Goal: Share content: Share content

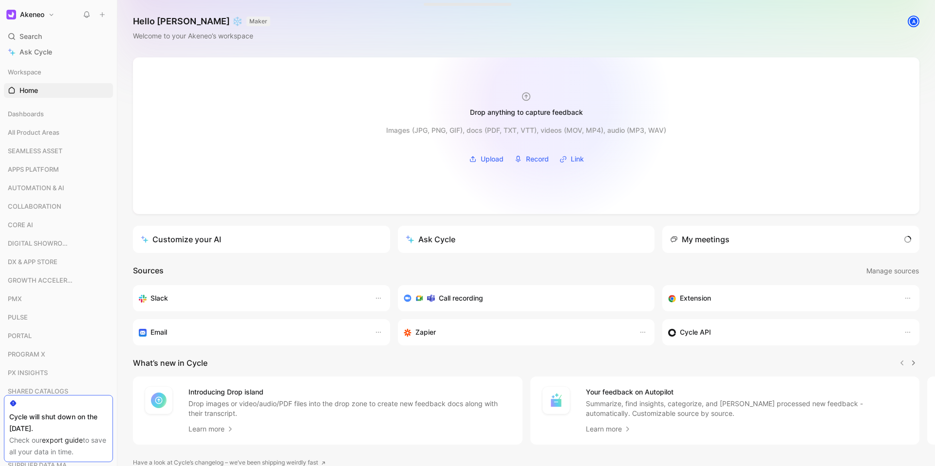
click at [549, 105] on div "Drop anything to capture feedback" at bounding box center [526, 105] width 152 height 27
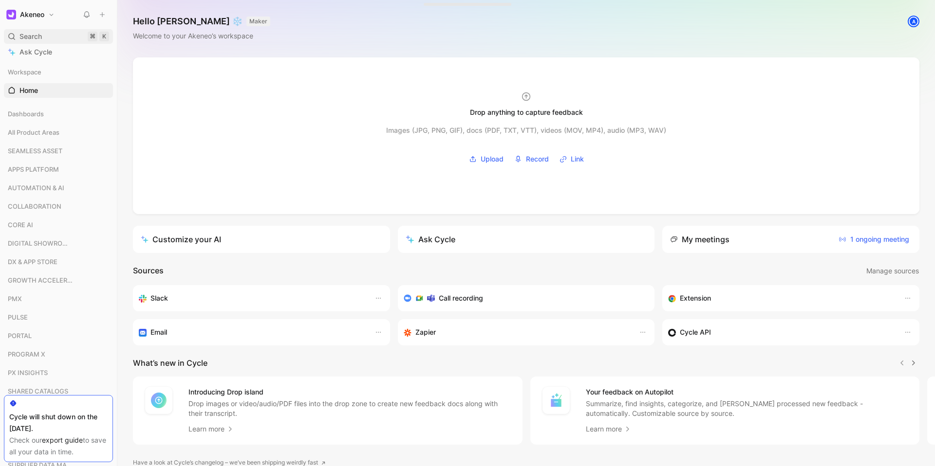
click at [25, 32] on span "Search" at bounding box center [30, 37] width 22 height 12
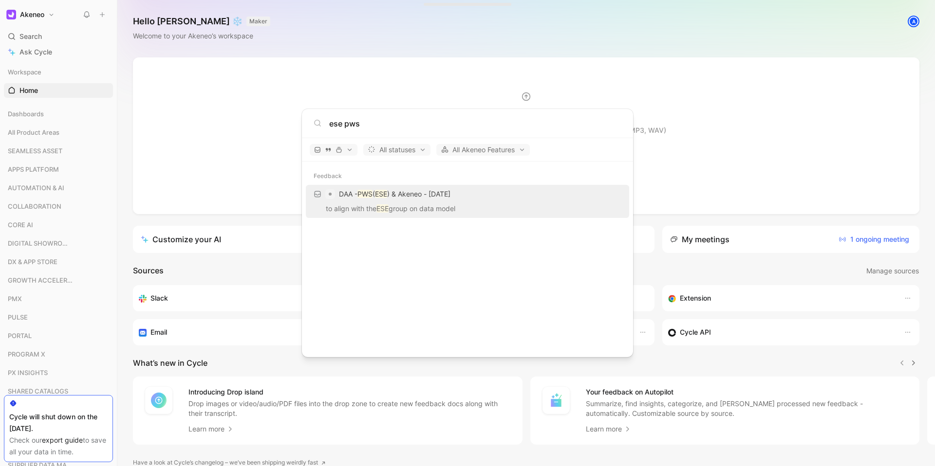
type input "ese pws"
click at [478, 201] on div "DAA - PWS ( ESE ) & Akeneo - [DATE]" at bounding box center [467, 194] width 317 height 18
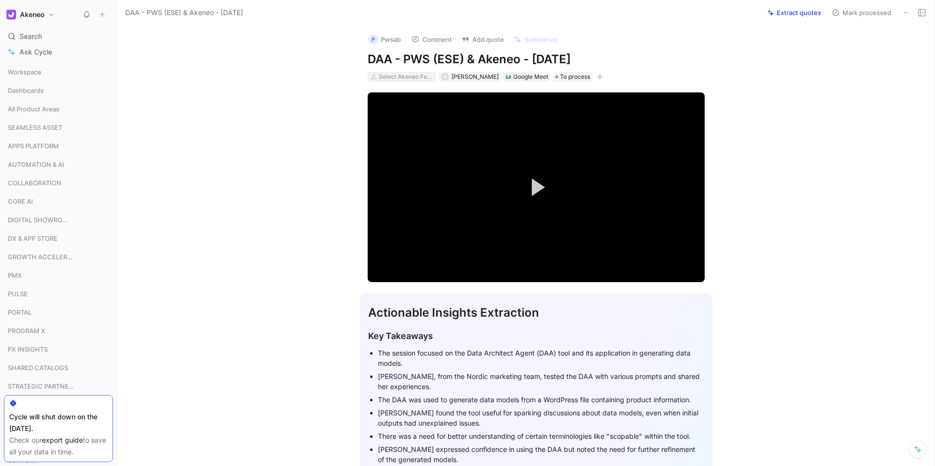
click at [392, 76] on div "Select Akeneo Features" at bounding box center [406, 77] width 55 height 10
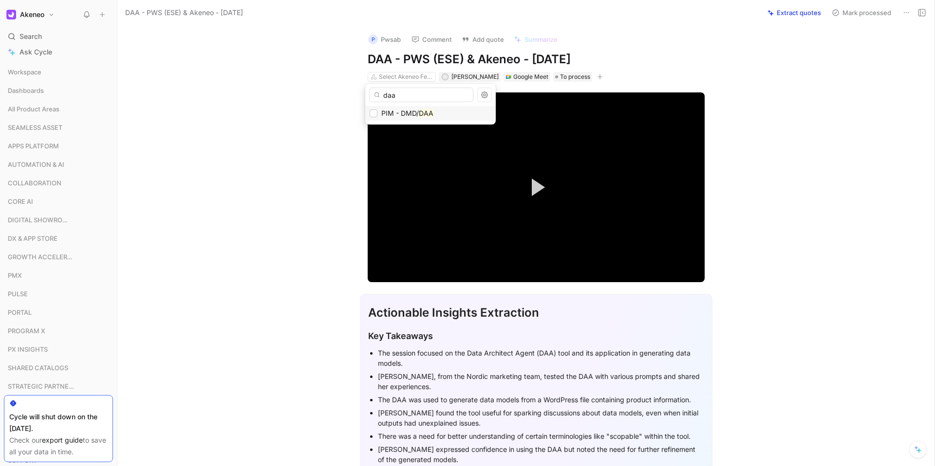
type input "daa"
click at [416, 113] on span "PIM - DMD/" at bounding box center [399, 113] width 37 height 8
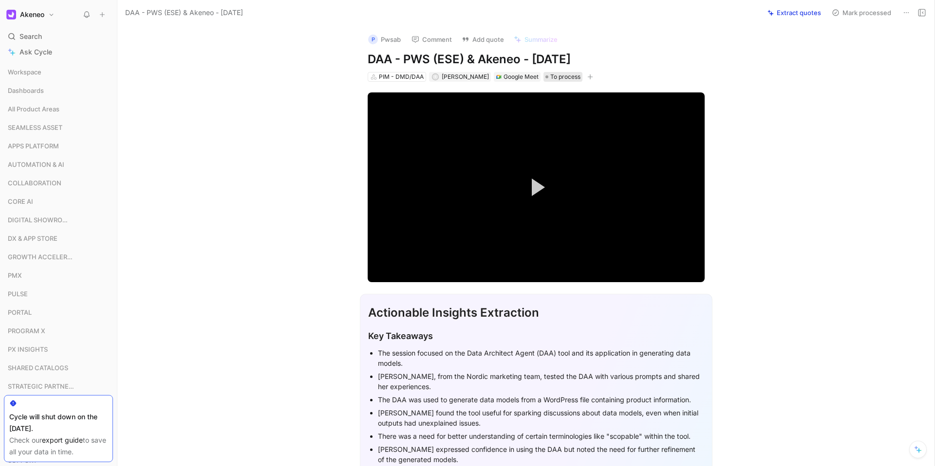
click at [552, 78] on span "To process" at bounding box center [565, 77] width 30 height 10
click at [903, 11] on icon at bounding box center [906, 13] width 8 height 8
click at [829, 30] on div "Copy link" at bounding box center [865, 33] width 88 height 12
